Goal: Check status: Check status

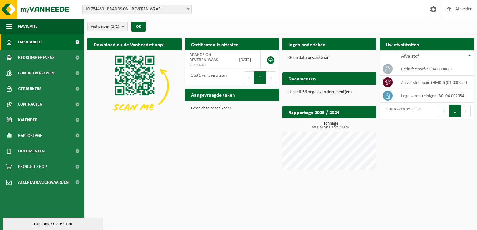
click at [306, 80] on h2 "Documenten" at bounding box center [302, 78] width 40 height 12
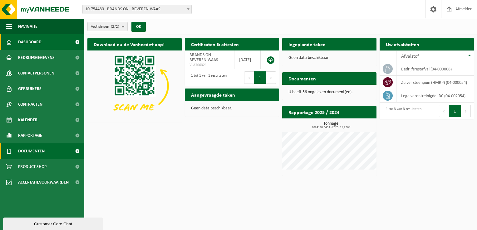
click at [31, 152] on span "Documenten" at bounding box center [31, 152] width 27 height 16
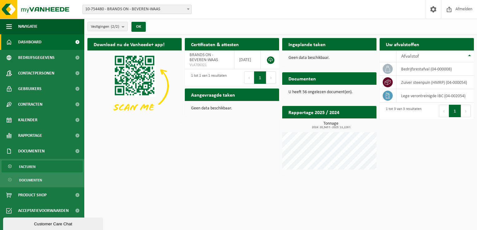
click at [26, 167] on span "Facturen" at bounding box center [27, 167] width 17 height 12
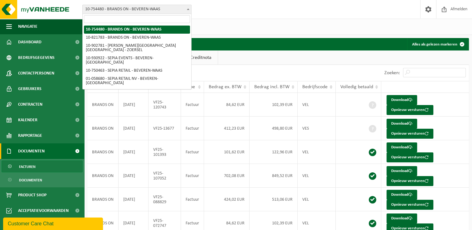
click at [166, 8] on span "10-754480 - BRANDS ON - BEVEREN-WAAS" at bounding box center [137, 9] width 109 height 9
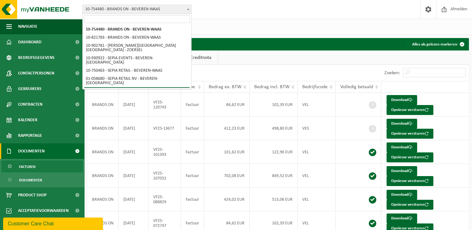
select select "128637"
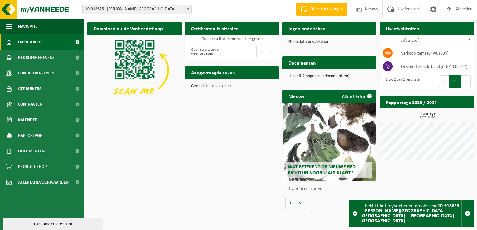
click at [301, 61] on h2 "Documenten" at bounding box center [302, 63] width 40 height 12
click at [301, 74] on p "U heeft 2 ongelezen document(en)." at bounding box center [329, 76] width 82 height 4
click at [300, 77] on p "U heeft 2 ongelezen document(en)." at bounding box center [329, 76] width 82 height 4
click at [317, 77] on p "U heeft 2 ongelezen document(en)." at bounding box center [329, 76] width 82 height 4
click at [363, 60] on div "Documenten Bekijk uw documenten" at bounding box center [329, 63] width 94 height 12
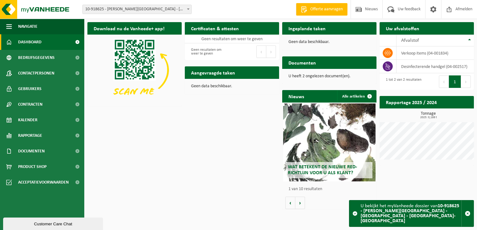
click at [368, 62] on div "Documenten Bekijk uw documenten" at bounding box center [329, 63] width 94 height 12
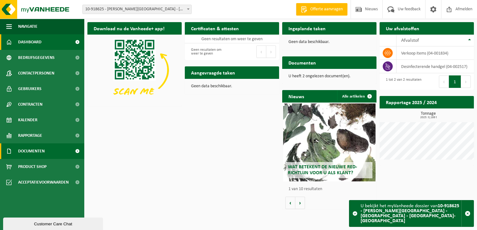
click at [23, 149] on span "Documenten" at bounding box center [31, 152] width 27 height 16
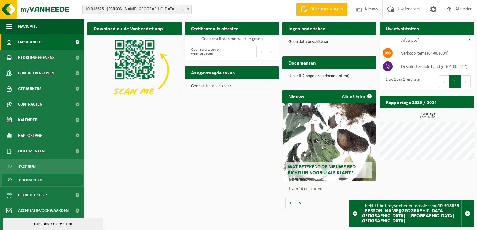
click at [31, 179] on span "Documenten" at bounding box center [30, 181] width 23 height 12
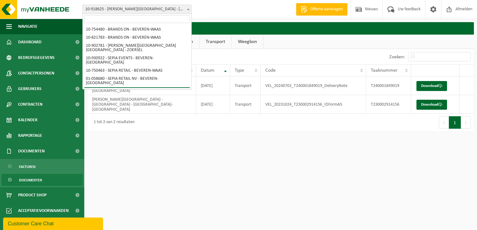
click at [169, 6] on span "10-918625 - [PERSON_NAME][GEOGRAPHIC_DATA] - [GEOGRAPHIC_DATA] - [GEOGRAPHIC_DA…" at bounding box center [137, 9] width 109 height 9
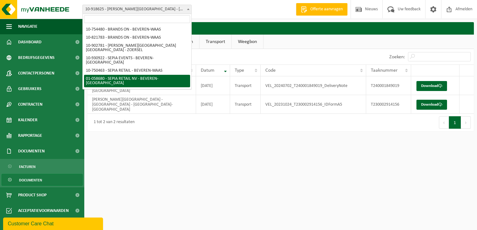
select select "10344"
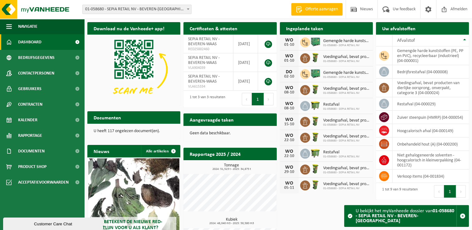
click at [151, 11] on span "01-058680 - SEPIA RETAIL NV - BEVEREN-[GEOGRAPHIC_DATA]" at bounding box center [137, 9] width 109 height 9
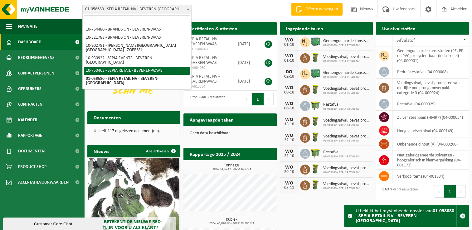
select select "10353"
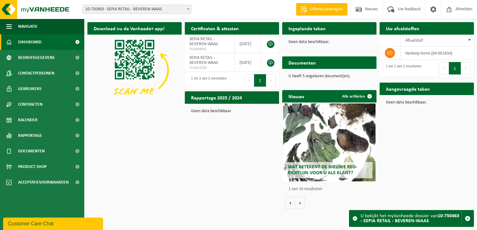
click at [135, 11] on span "10-750463 - SEPIA RETAIL - BEVEREN-WAAS" at bounding box center [137, 9] width 109 height 9
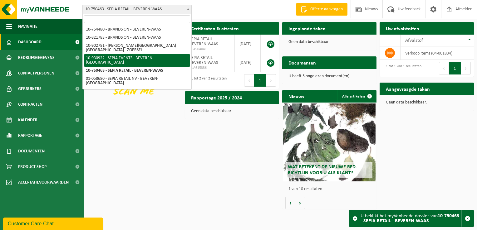
select select "134506"
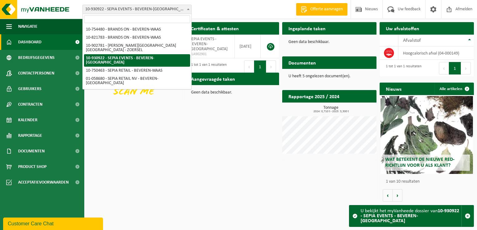
click at [133, 10] on span "10-930922 - SEPIA EVENTS - BEVEREN-[GEOGRAPHIC_DATA]" at bounding box center [137, 9] width 109 height 9
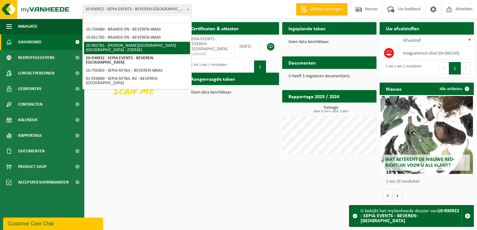
select select "120983"
